Goal: Information Seeking & Learning: Learn about a topic

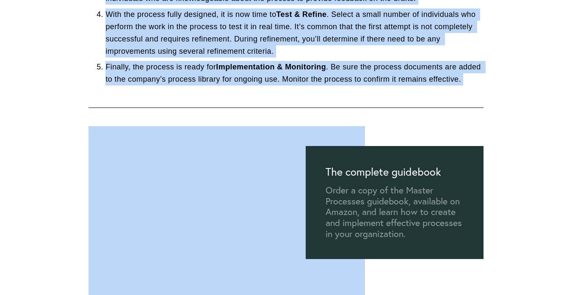
scroll to position [359, 0]
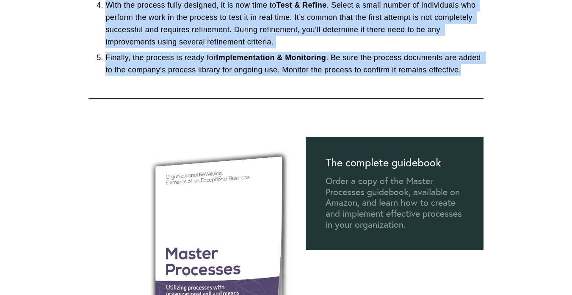
drag, startPoint x: 89, startPoint y: 156, endPoint x: 239, endPoint y: 88, distance: 164.8
copy div "There are five major steps in developing and implementing effective processes. …"
click at [291, 278] on div at bounding box center [226, 263] width 276 height 292
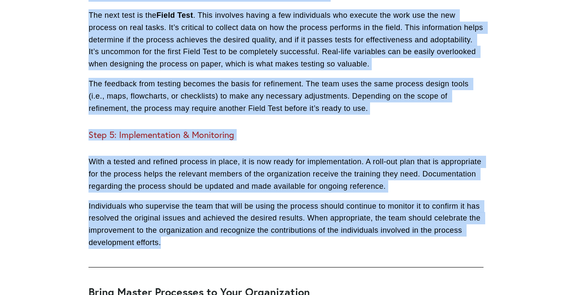
scroll to position [1564, 0]
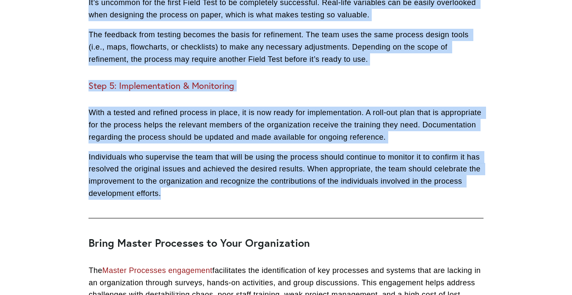
drag, startPoint x: 89, startPoint y: 120, endPoint x: 219, endPoint y: 204, distance: 154.6
copy div "Step 1: Process Identification The first step of process development is to iden…"
